Goal: Navigation & Orientation: Find specific page/section

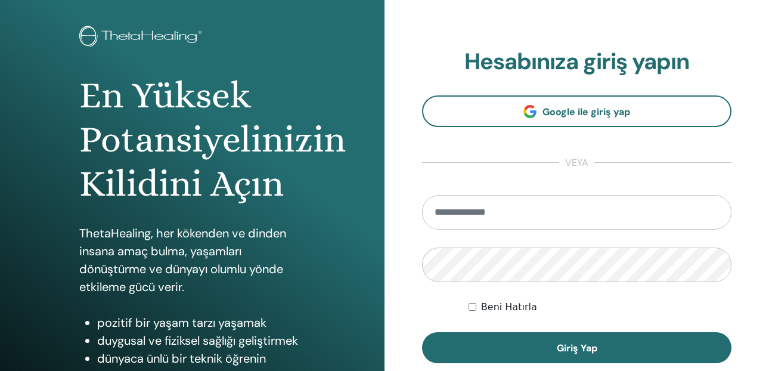
scroll to position [119, 0]
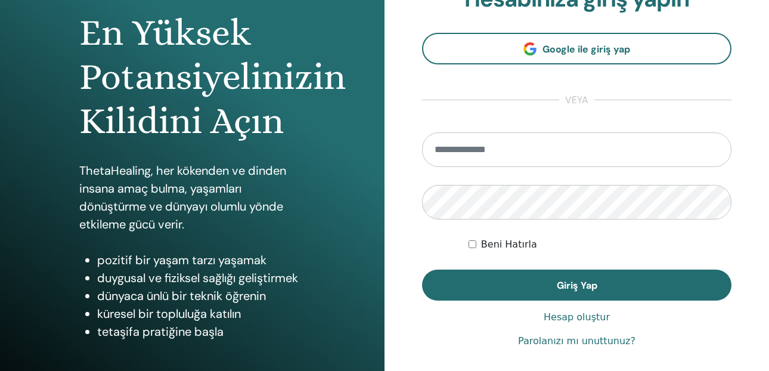
type input "**********"
click at [509, 246] on label "Beni Hatırla" at bounding box center [509, 244] width 56 height 14
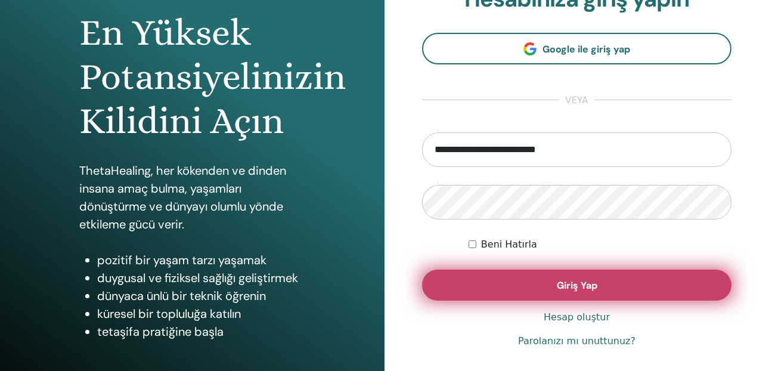
click at [513, 280] on button "Giriş Yap" at bounding box center [576, 284] width 309 height 31
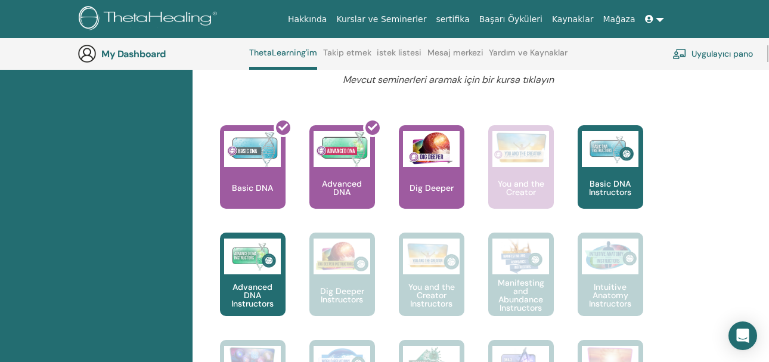
scroll to position [449, 0]
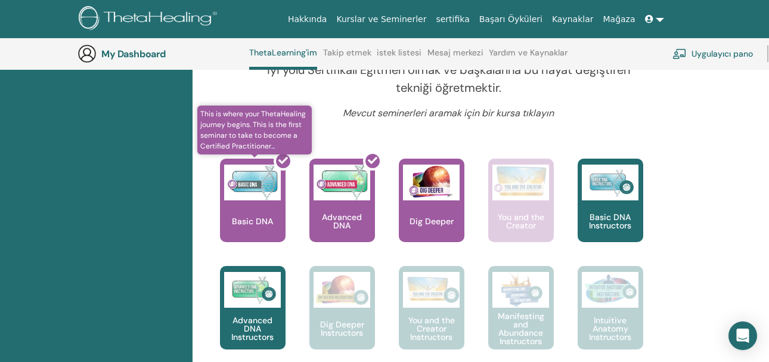
click at [265, 187] on div at bounding box center [260, 204] width 66 height 107
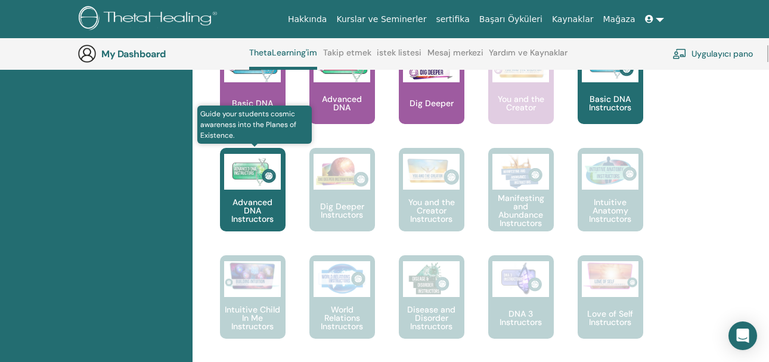
scroll to position [568, 0]
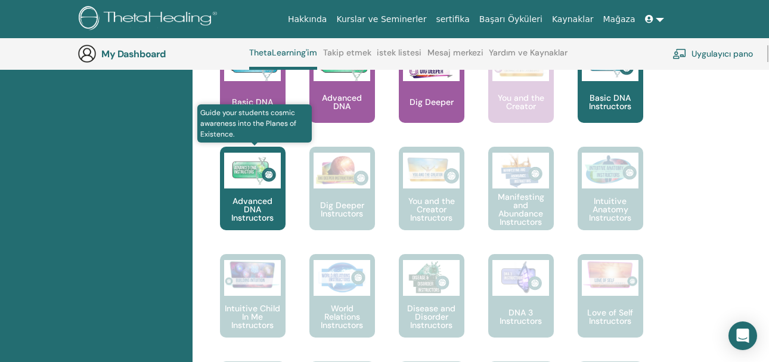
click at [236, 179] on img at bounding box center [252, 171] width 57 height 36
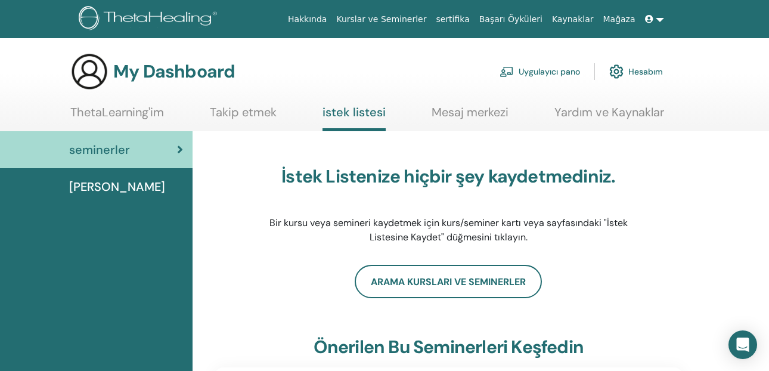
click at [249, 105] on link "Takip etmek" at bounding box center [243, 116] width 67 height 23
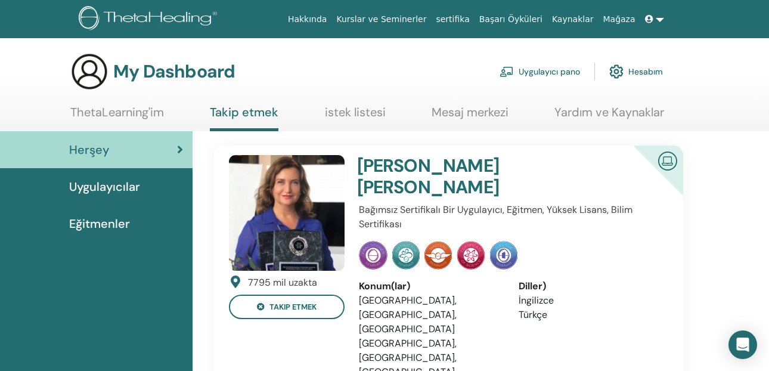
click at [141, 117] on link "ThetaLearning'im" at bounding box center [117, 116] width 94 height 23
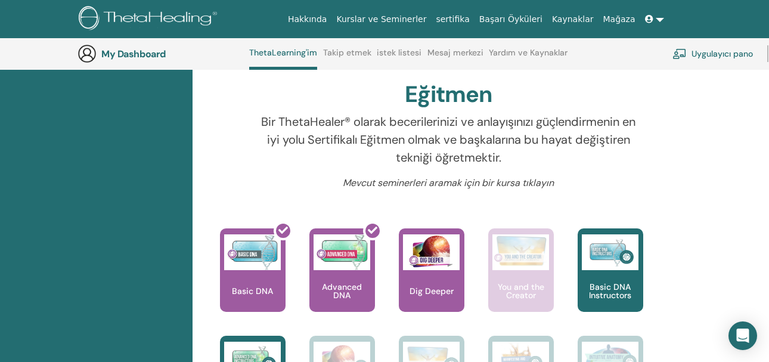
scroll to position [389, 0]
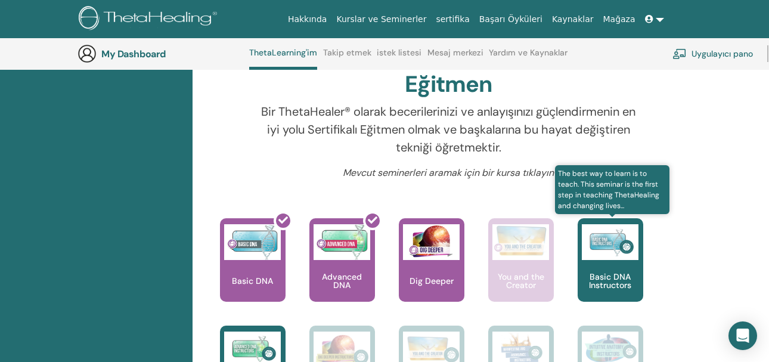
click at [615, 236] on img at bounding box center [610, 242] width 57 height 36
click at [606, 245] on img at bounding box center [610, 242] width 57 height 36
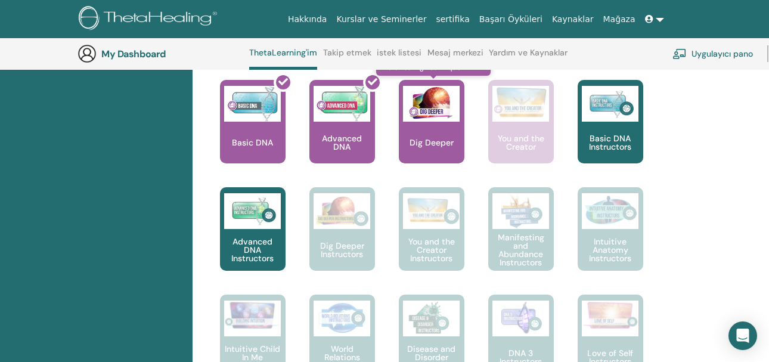
scroll to position [509, 0]
